Goal: Information Seeking & Learning: Learn about a topic

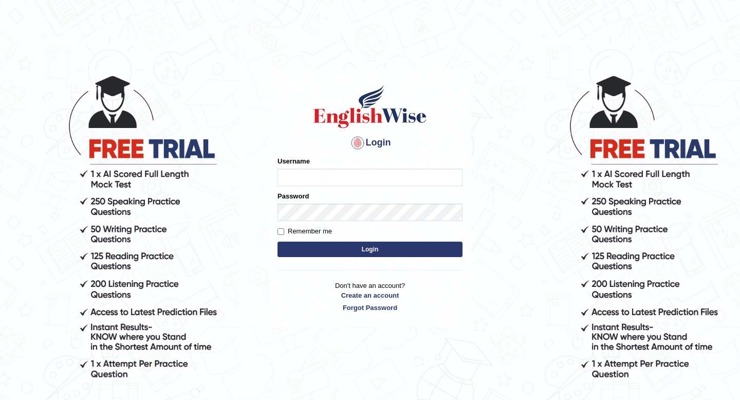
click at [309, 181] on input "Username" at bounding box center [369, 176] width 185 height 17
type input "jagjeet1281"
click at [273, 230] on div "Login Please fix the following errors: Username jagjeet1281 Password Remember m…" at bounding box center [370, 197] width 202 height 257
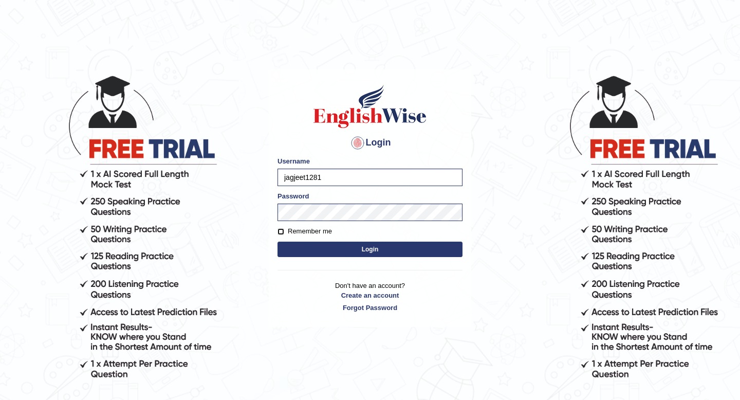
click at [277, 230] on input "Remember me" at bounding box center [280, 231] width 7 height 7
checkbox input "true"
click at [376, 249] on button "Login" at bounding box center [369, 248] width 185 height 15
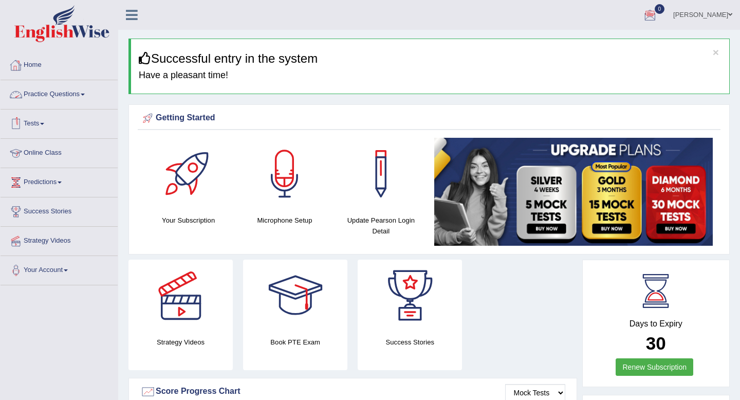
click at [47, 154] on link "Online Class" at bounding box center [59, 152] width 117 height 26
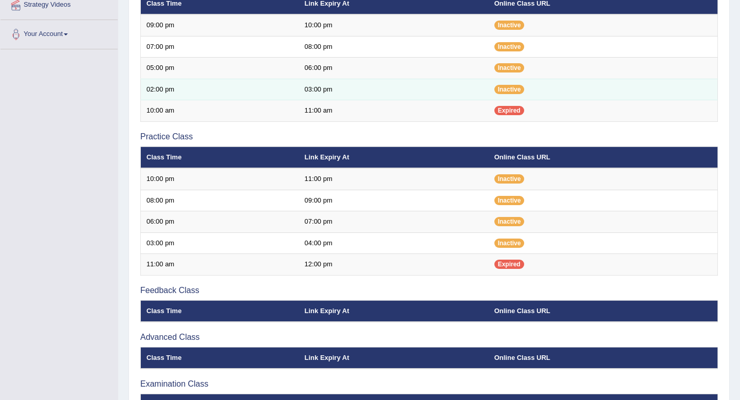
scroll to position [305, 0]
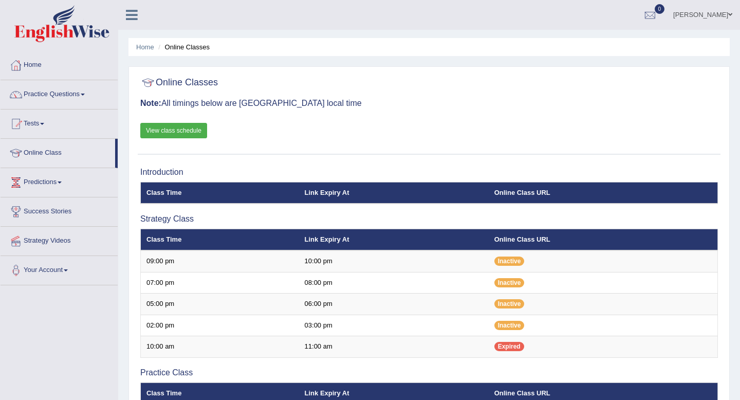
click at [38, 32] on img at bounding box center [61, 23] width 95 height 37
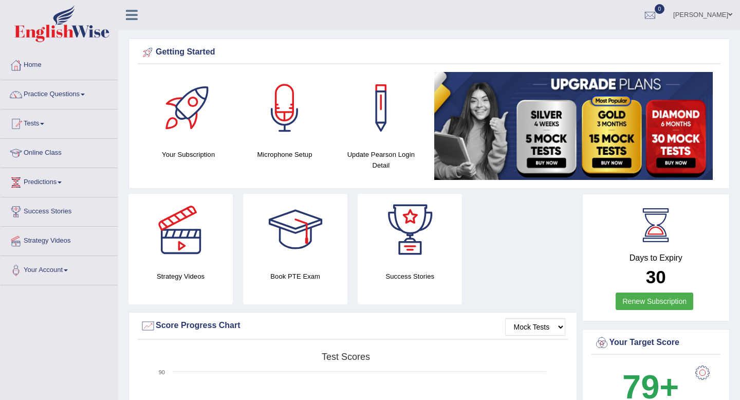
click at [281, 112] on div at bounding box center [285, 108] width 72 height 72
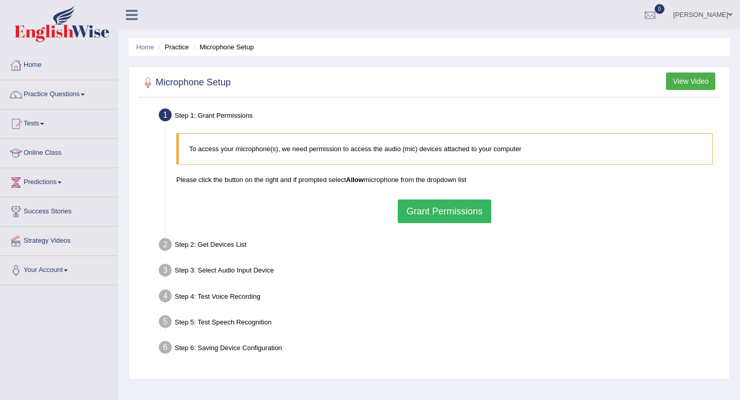
click at [683, 80] on button "View Video" at bounding box center [690, 80] width 49 height 17
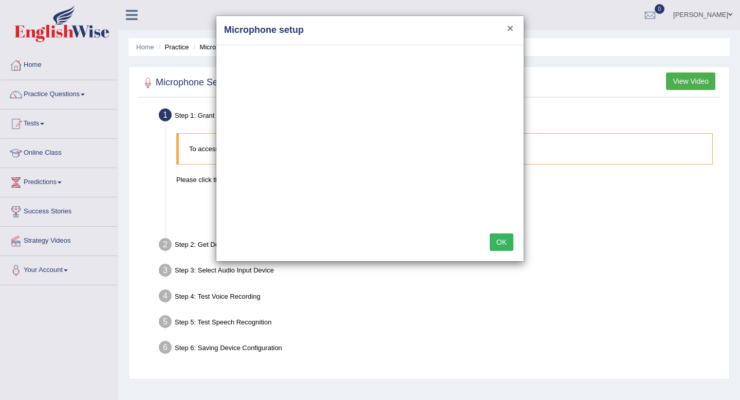
click at [512, 29] on button "×" at bounding box center [510, 28] width 6 height 11
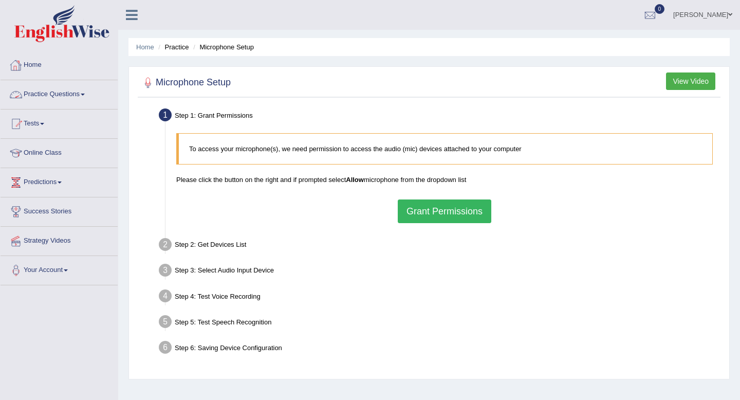
click at [74, 97] on link "Practice Questions" at bounding box center [59, 93] width 117 height 26
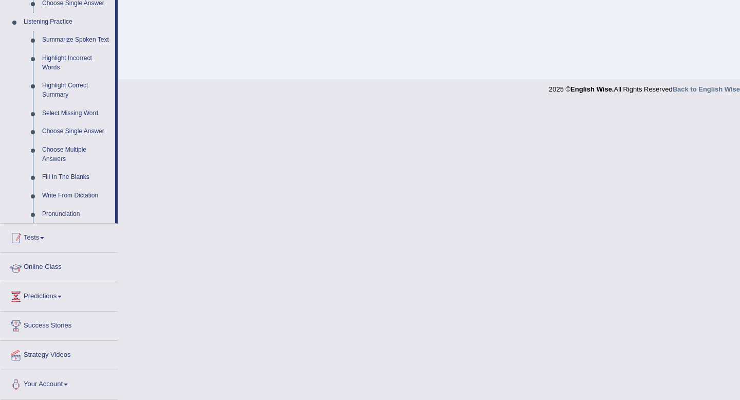
scroll to position [444, 0]
click at [32, 240] on link "Tests" at bounding box center [59, 236] width 117 height 26
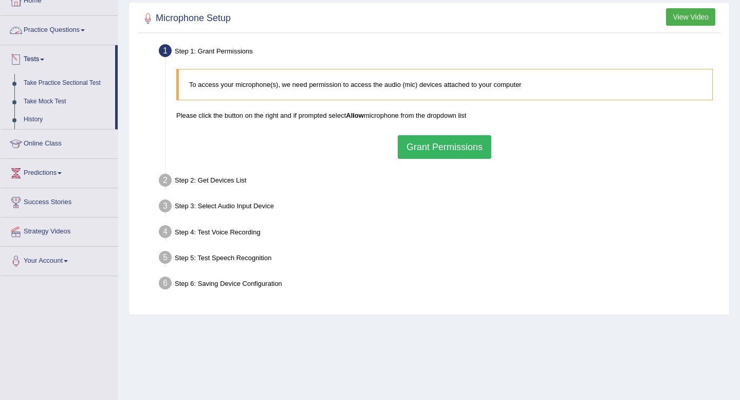
scroll to position [65, 0]
click at [48, 140] on link "Online Class" at bounding box center [59, 141] width 117 height 26
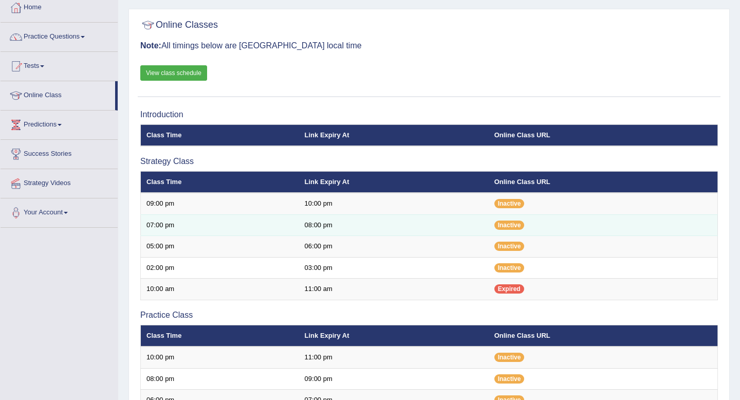
scroll to position [58, 0]
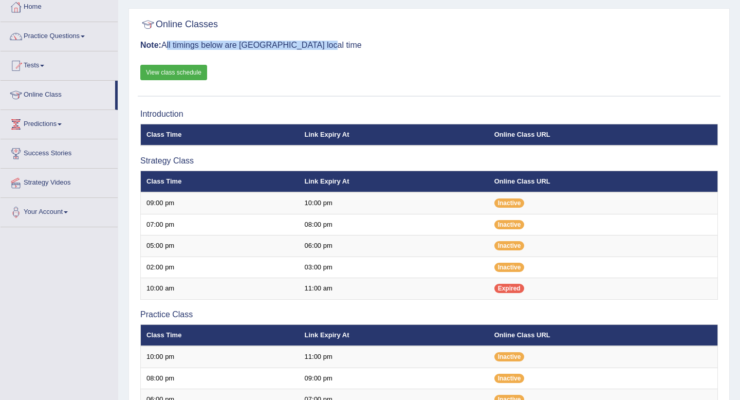
drag, startPoint x: 164, startPoint y: 45, endPoint x: 331, endPoint y: 46, distance: 166.9
click at [331, 46] on h3 "Note: All timings below are Melbourne local time" at bounding box center [428, 45] width 577 height 9
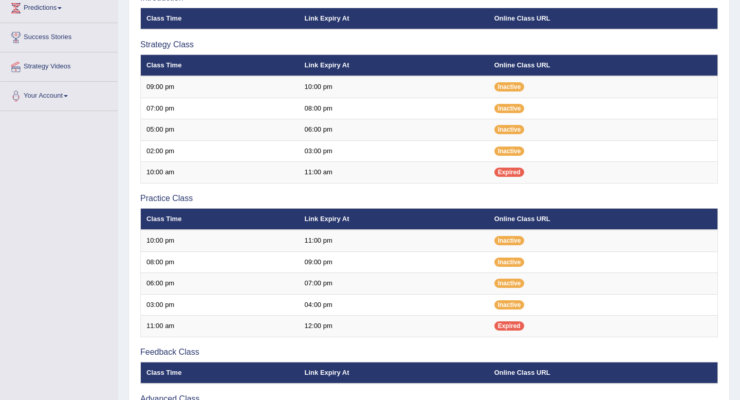
scroll to position [173, 0]
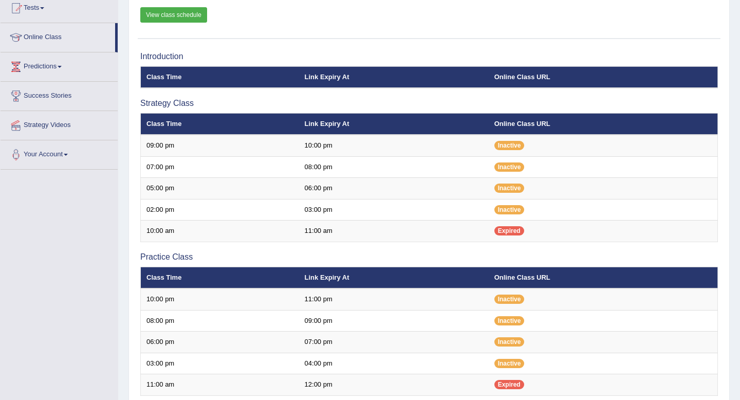
scroll to position [132, 0]
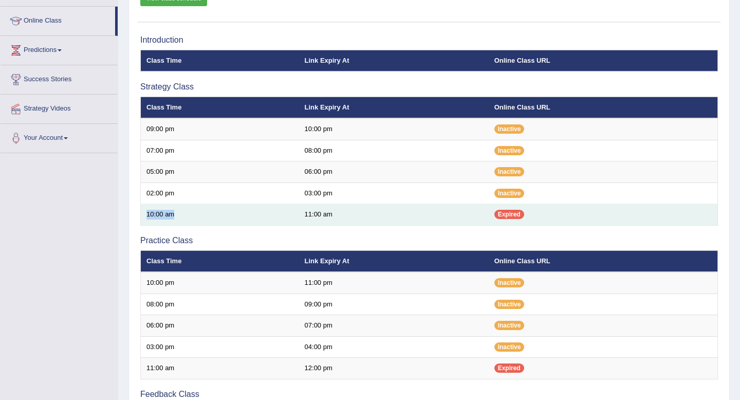
drag, startPoint x: 144, startPoint y: 213, endPoint x: 196, endPoint y: 219, distance: 51.7
click at [196, 219] on td "10:00 am" at bounding box center [220, 215] width 158 height 22
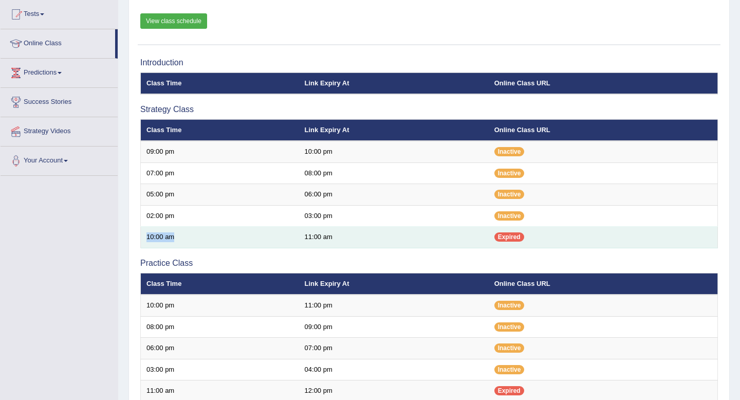
scroll to position [0, 0]
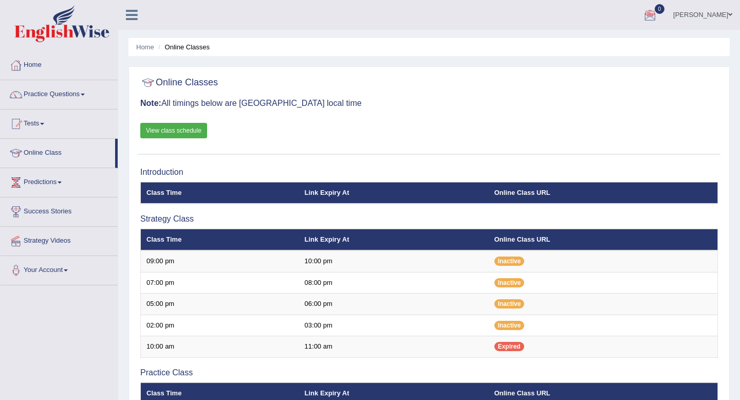
click at [38, 65] on link "Home" at bounding box center [59, 64] width 117 height 26
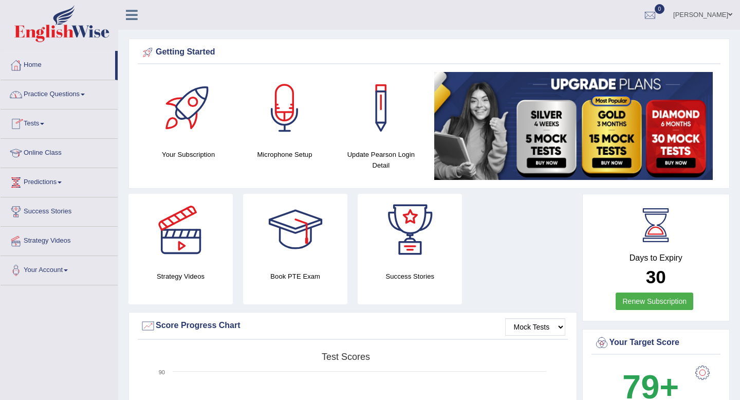
click at [39, 149] on link "Online Class" at bounding box center [59, 152] width 117 height 26
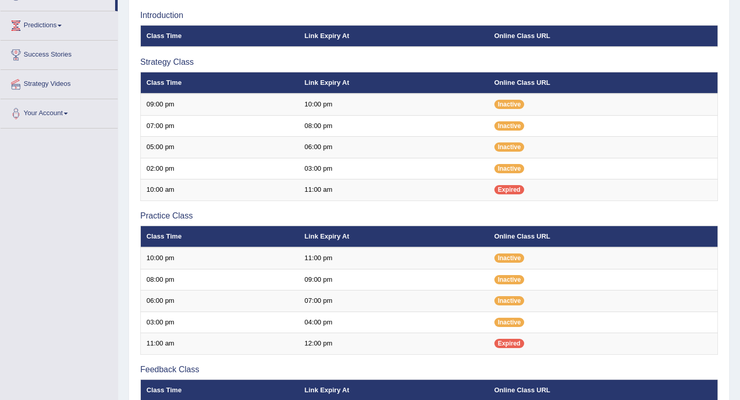
scroll to position [153, 0]
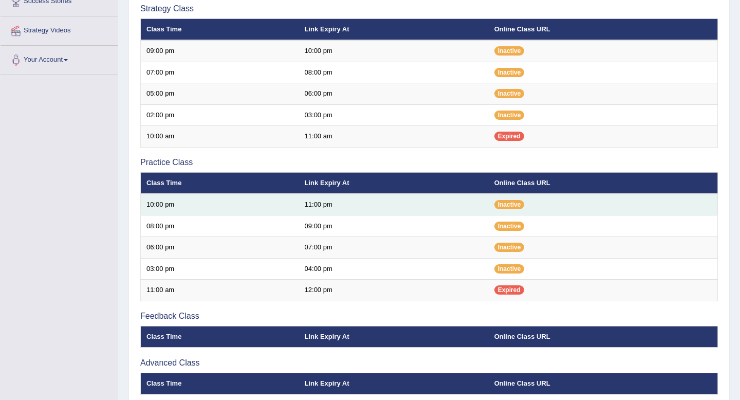
scroll to position [208, 0]
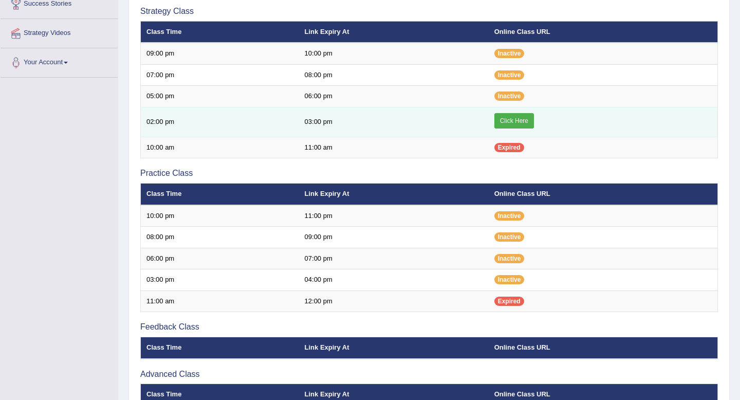
click at [511, 123] on link "Click Here" at bounding box center [514, 120] width 40 height 15
